Goal: Navigation & Orientation: Find specific page/section

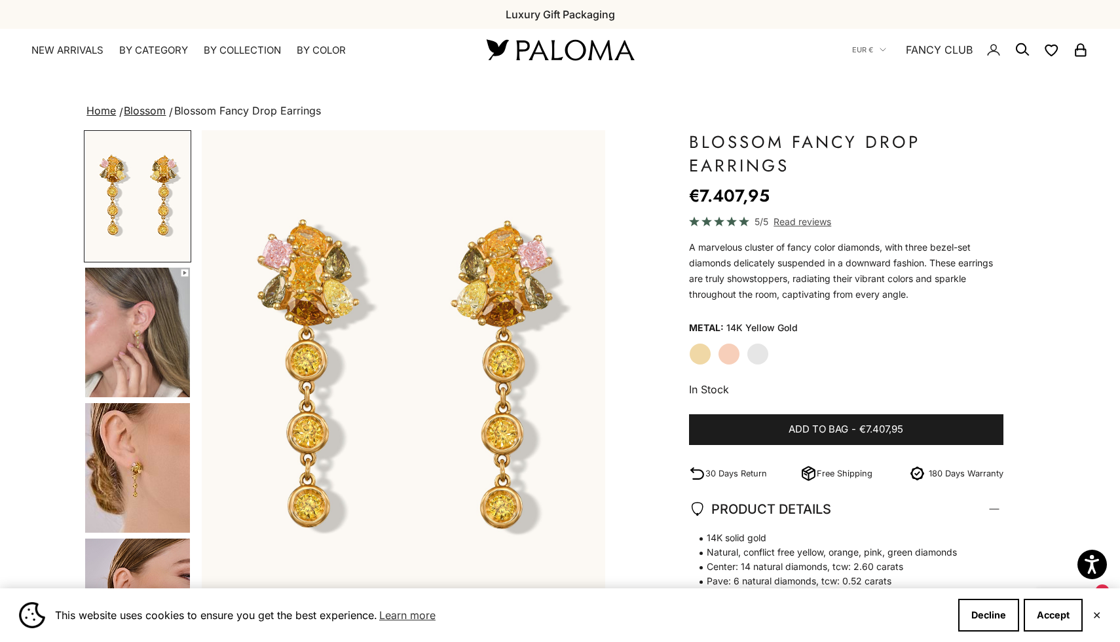
click at [545, 51] on img at bounding box center [559, 50] width 157 height 28
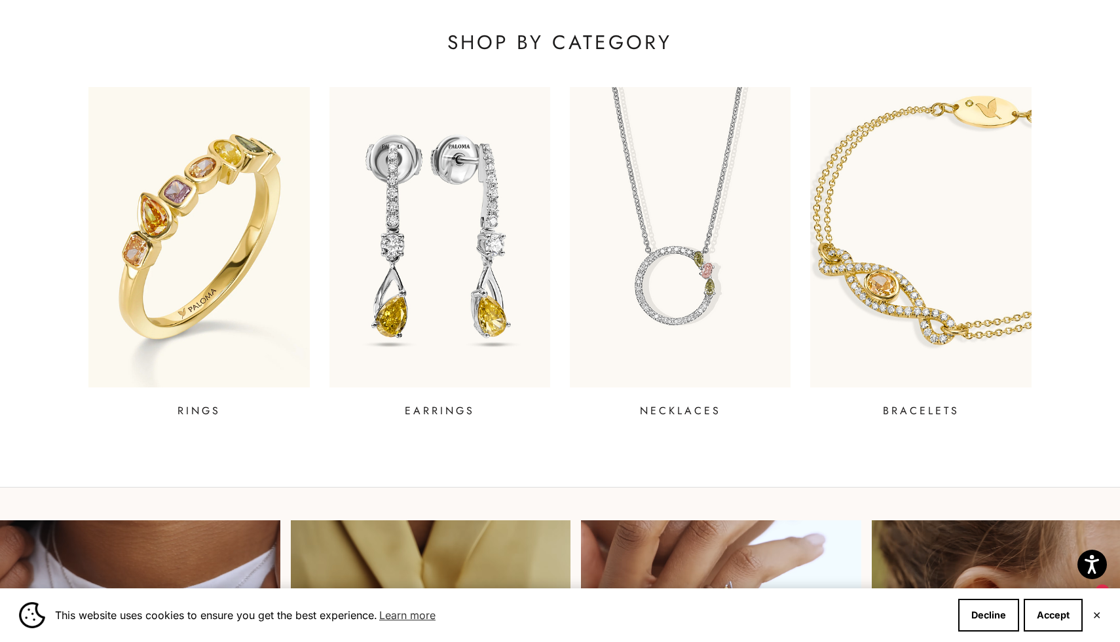
scroll to position [537, 0]
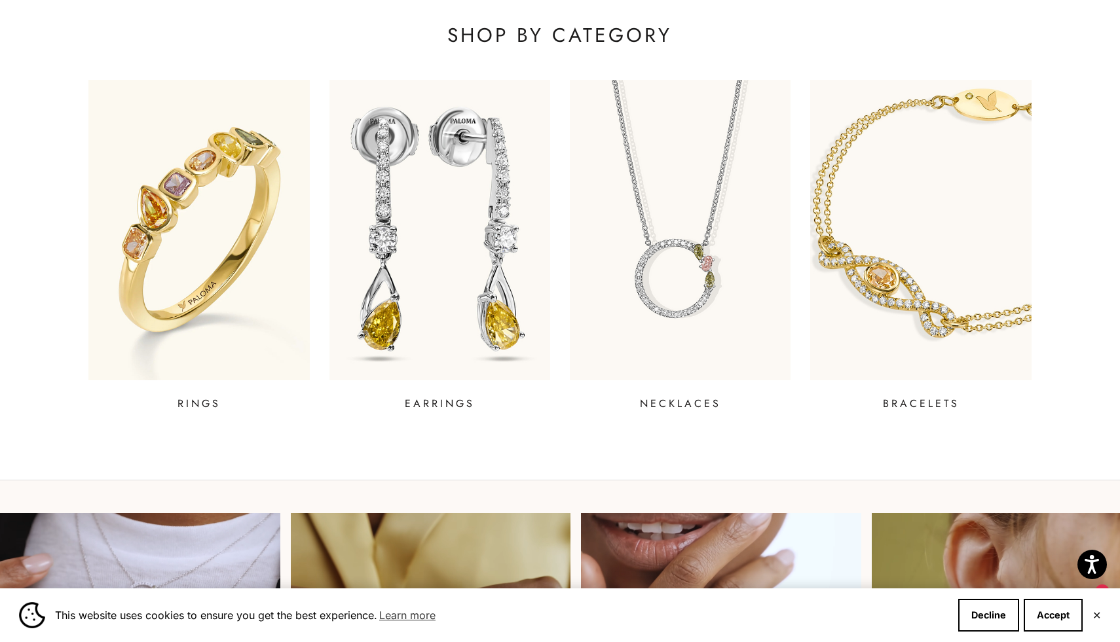
click at [411, 285] on img at bounding box center [439, 230] width 265 height 361
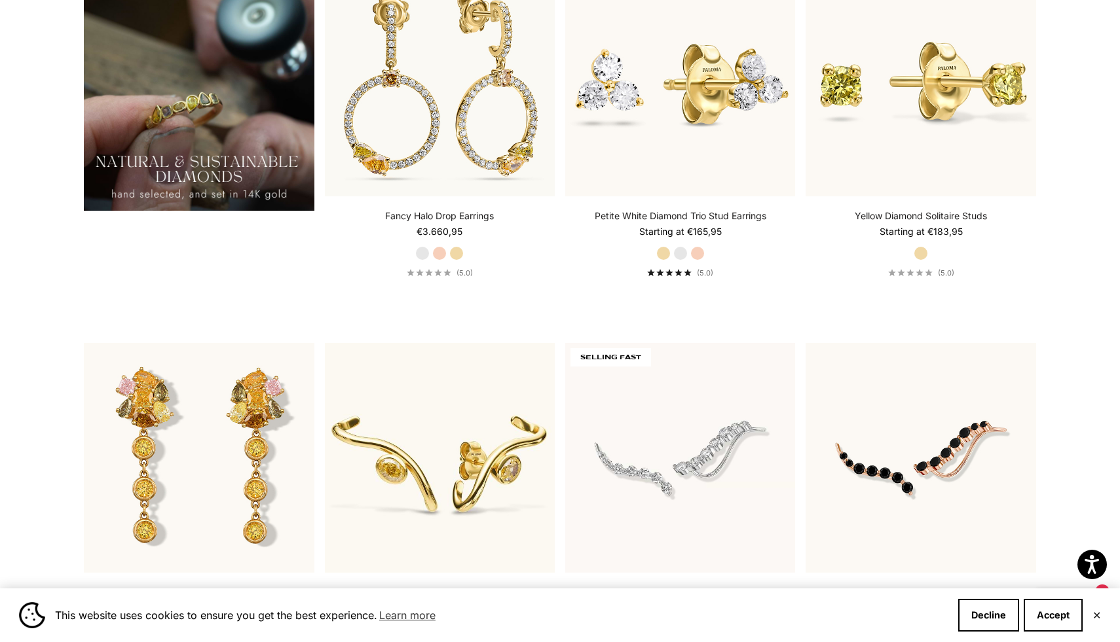
scroll to position [1412, 0]
